Goal: Check status: Check status

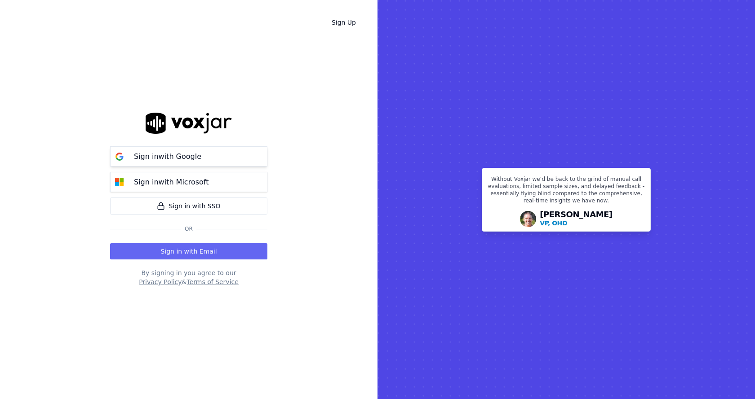
click at [185, 156] on p "Sign in with Google" at bounding box center [167, 156] width 67 height 11
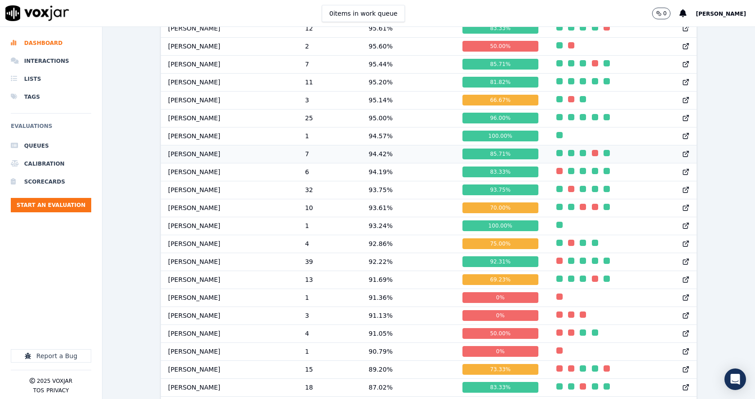
scroll to position [629, 0]
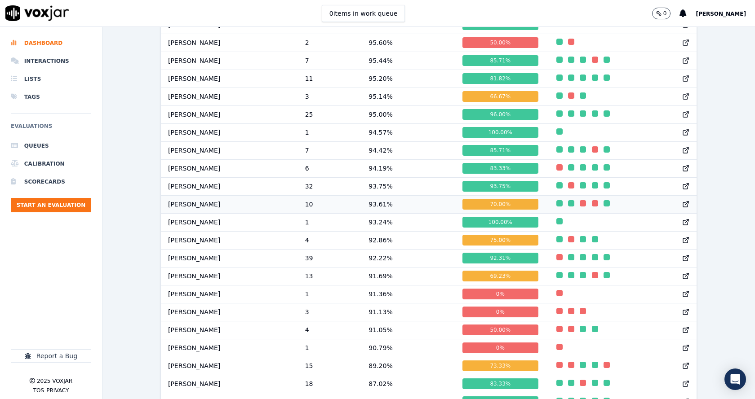
click at [383, 211] on td "93.61 %" at bounding box center [408, 204] width 94 height 18
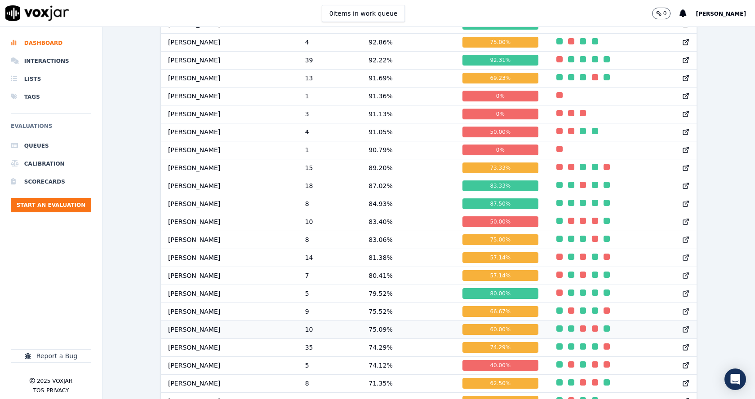
scroll to position [806, 0]
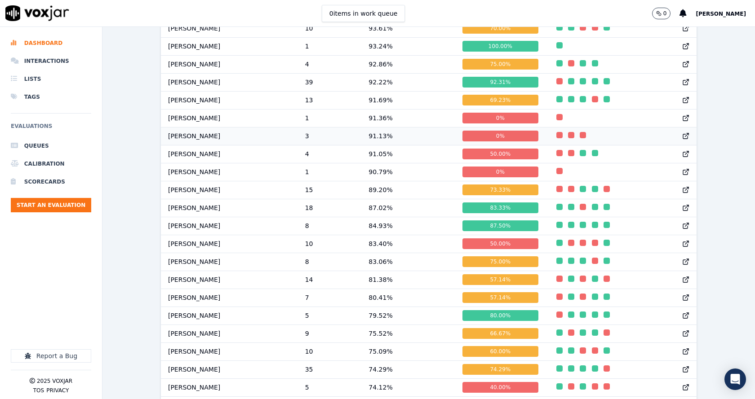
click at [386, 142] on td "91.13 %" at bounding box center [408, 136] width 94 height 18
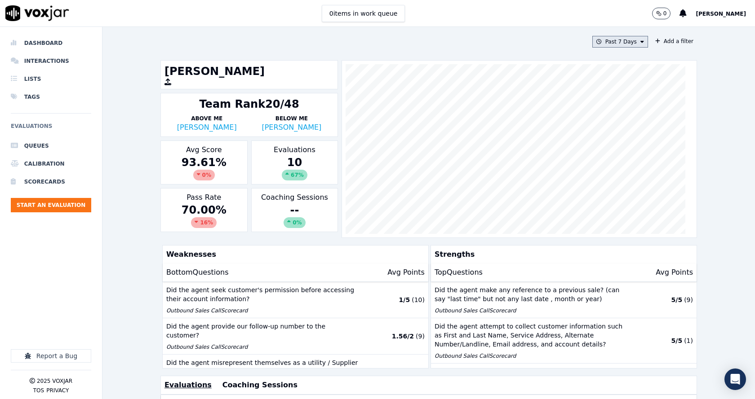
click at [609, 43] on button "Past 7 Days" at bounding box center [620, 42] width 56 height 12
click at [606, 57] on div "Custom" at bounding box center [616, 58] width 21 height 7
click at [594, 75] on input "From" at bounding box center [604, 76] width 79 height 20
click at [622, 76] on input "From" at bounding box center [604, 76] width 79 height 20
type input "2025-07-21T00:00"
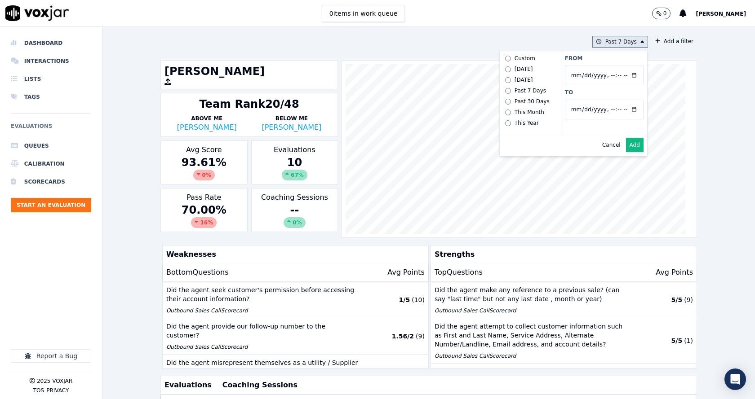
click at [604, 62] on div "From To" at bounding box center [604, 92] width 86 height 83
click at [624, 109] on input "To" at bounding box center [604, 110] width 79 height 20
type input "2025-08-20T23:59"
click at [594, 94] on label "To" at bounding box center [604, 92] width 79 height 7
click at [594, 100] on input "To" at bounding box center [604, 110] width 79 height 20
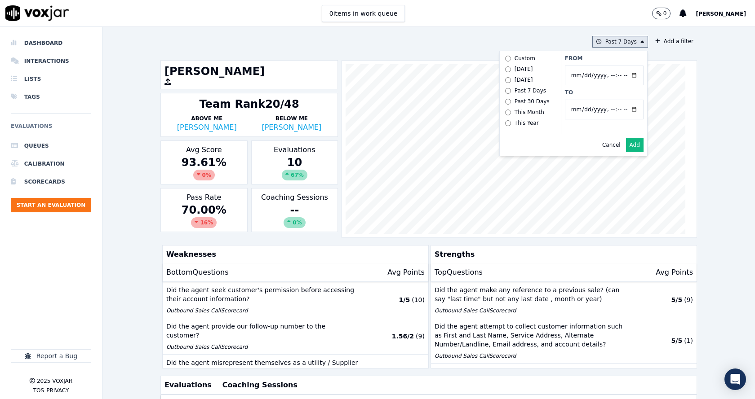
click at [626, 152] on button "Add" at bounding box center [635, 145] width 18 height 14
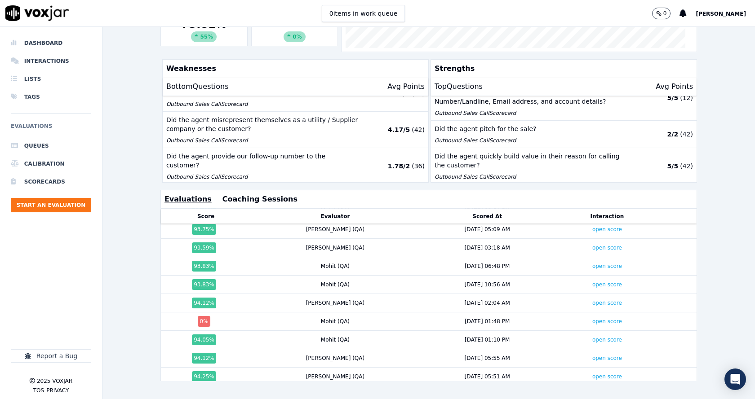
scroll to position [467, 0]
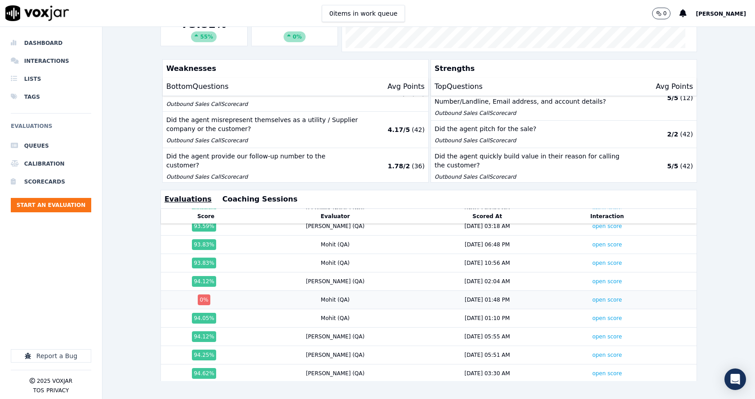
click at [571, 291] on td "open score" at bounding box center [607, 300] width 104 height 18
click at [592, 297] on link "open score" at bounding box center [607, 300] width 30 height 6
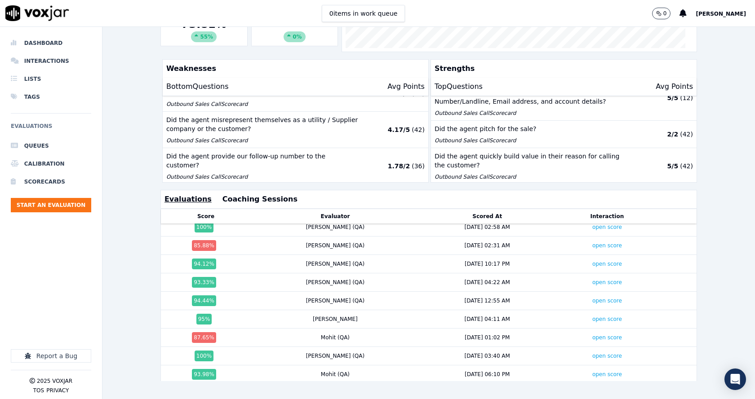
scroll to position [0, 0]
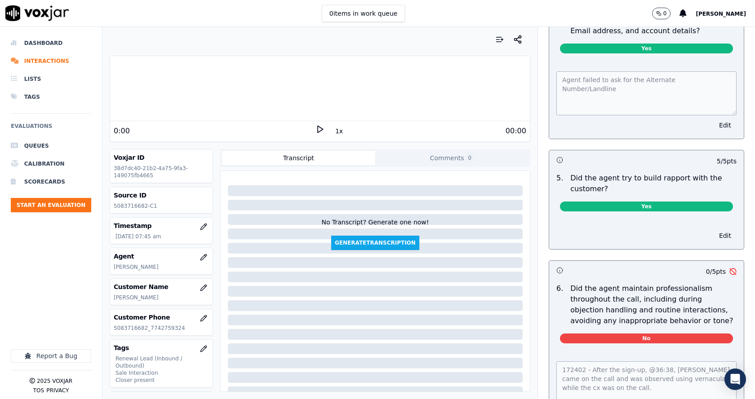
scroll to position [943, 0]
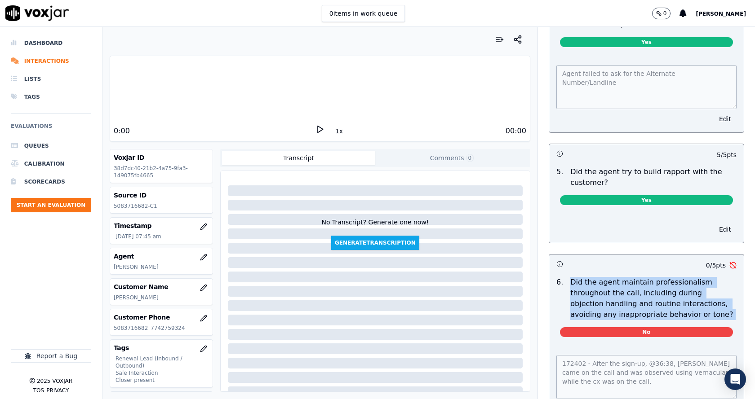
drag, startPoint x: 560, startPoint y: 270, endPoint x: 644, endPoint y: 313, distance: 94.4
click at [632, 313] on div "6 . Did the agent maintain professionalism throughout the call, including durin…" at bounding box center [646, 309] width 195 height 71
click at [670, 301] on p "Did the agent maintain professionalism throughout the call, including during ob…" at bounding box center [653, 298] width 166 height 43
drag, startPoint x: 633, startPoint y: 303, endPoint x: 550, endPoint y: 271, distance: 88.4
click at [553, 277] on div "6 . Did the agent maintain professionalism throughout the call, including durin…" at bounding box center [646, 298] width 187 height 43
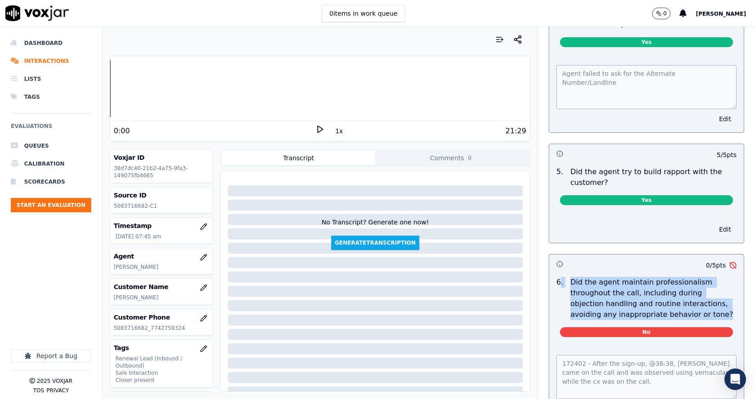
click at [690, 302] on p "Did the agent maintain professionalism throughout the call, including during ob…" at bounding box center [653, 298] width 166 height 43
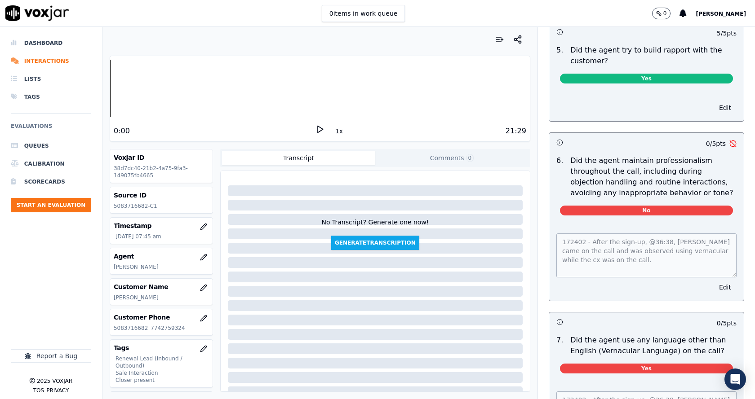
scroll to position [1078, 0]
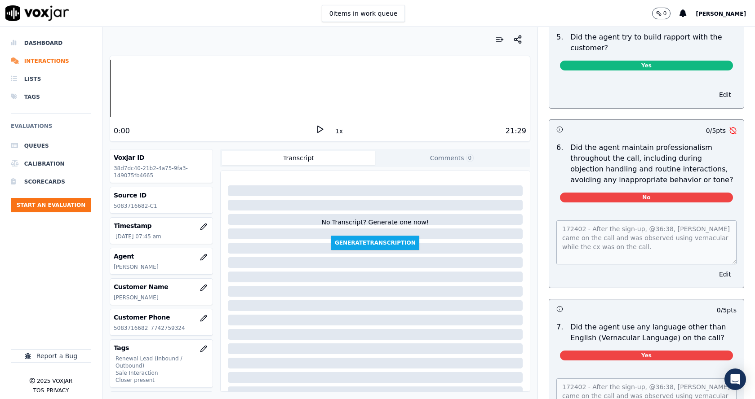
click at [541, 214] on div "Objection Handling 46 pts -- / 5 pts 1 . Did the agent attempt to overcome the …" at bounding box center [646, 126] width 210 height 1317
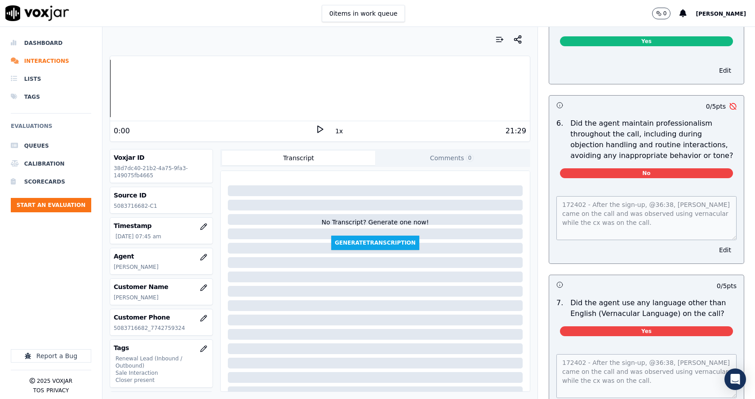
scroll to position [1123, 0]
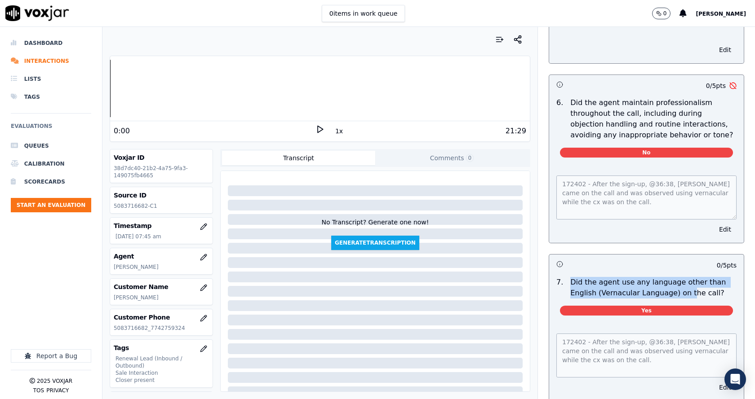
drag, startPoint x: 559, startPoint y: 273, endPoint x: 671, endPoint y: 288, distance: 112.8
click at [671, 288] on div "Did the agent use any language other than English (Vernacular Language) on the …" at bounding box center [653, 288] width 173 height 22
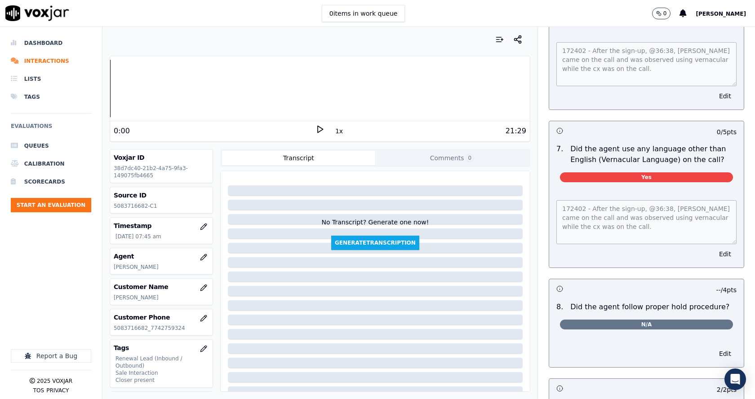
scroll to position [1303, 0]
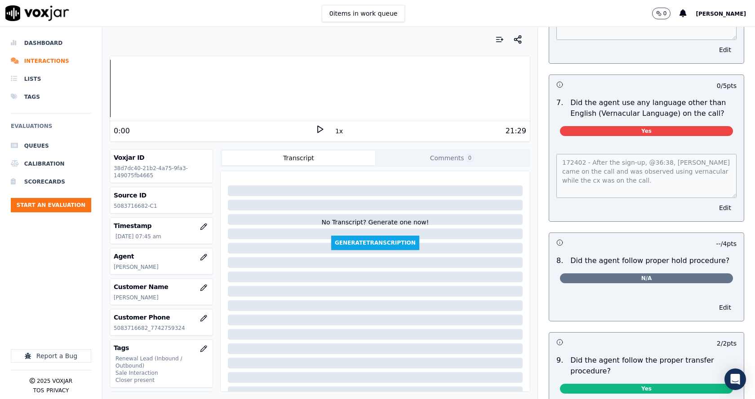
click at [549, 144] on div "172402 - After the sign-up, @36:38, Vincent came on the call and was observed u…" at bounding box center [646, 182] width 195 height 78
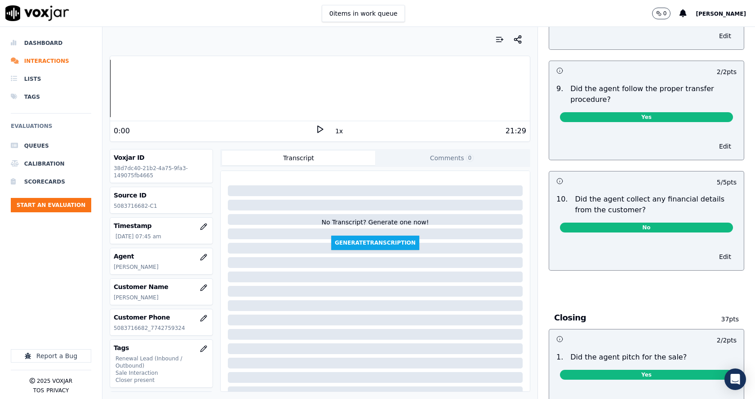
scroll to position [1707, 0]
